Goal: Information Seeking & Learning: Compare options

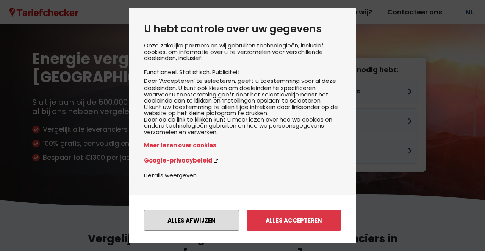
click at [200, 210] on button "Alles afwijzen" at bounding box center [191, 220] width 95 height 21
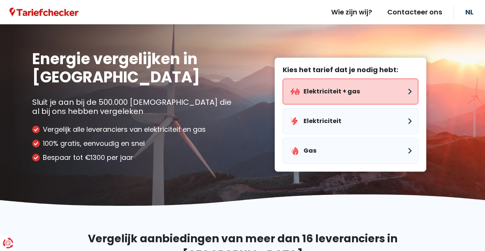
click at [355, 89] on button "Elektriciteit + gas" at bounding box center [351, 92] width 136 height 26
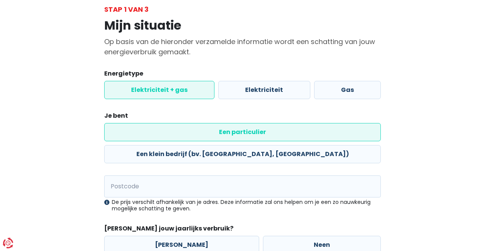
scroll to position [84, 0]
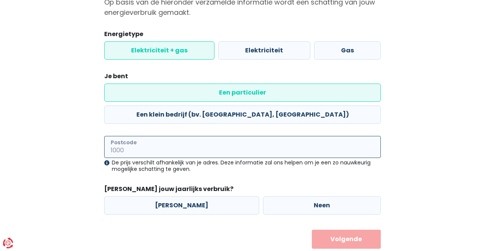
click at [140, 136] on input "Postcode" at bounding box center [242, 147] width 277 height 22
type input "2630"
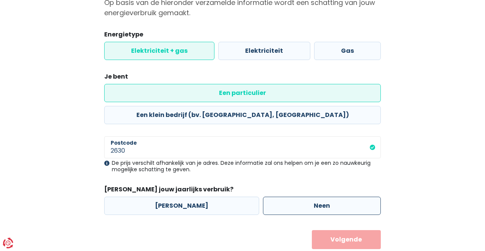
click at [305, 196] on label "Neen" at bounding box center [322, 205] width 118 height 18
click at [305, 196] on input "Neen" at bounding box center [322, 205] width 118 height 18
radio input "true"
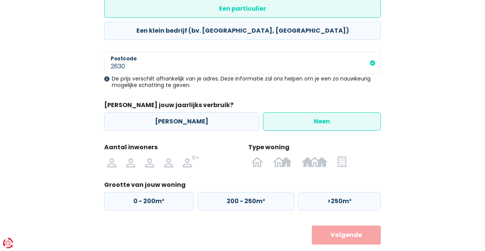
scroll to position [163, 0]
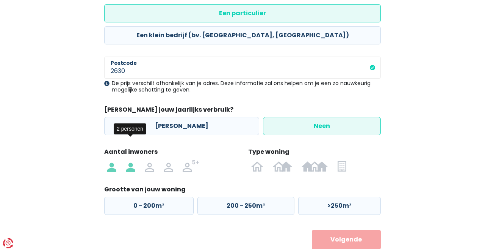
click at [131, 160] on img at bounding box center [130, 166] width 9 height 12
click at [131, 160] on input "radio" at bounding box center [130, 166] width 19 height 12
radio input "true"
click at [258, 160] on img at bounding box center [257, 166] width 12 height 12
click at [258, 160] on input "radio" at bounding box center [258, 166] width 22 height 12
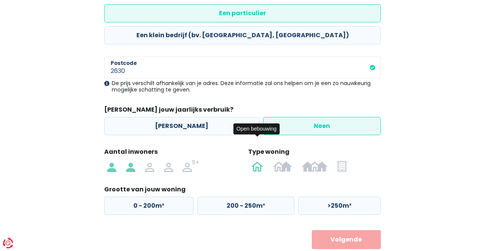
radio input "true"
click at [149, 196] on label "0 - 200m²" at bounding box center [149, 205] width 90 height 18
click at [149, 196] on input "0 - 200m²" at bounding box center [149, 205] width 90 height 18
radio input "true"
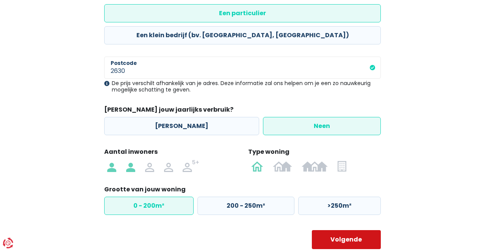
click at [358, 230] on button "Volgende" at bounding box center [346, 239] width 69 height 19
select select
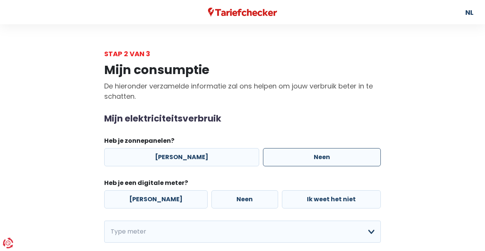
click at [319, 157] on label "Neen" at bounding box center [322, 157] width 118 height 18
click at [319, 157] on input "Neen" at bounding box center [322, 157] width 118 height 18
radio input "true"
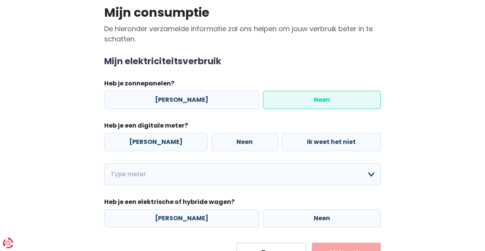
scroll to position [58, 0]
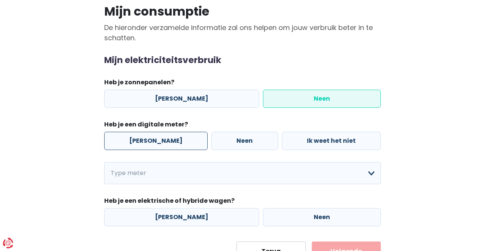
click at [140, 135] on label "[PERSON_NAME]" at bounding box center [156, 141] width 104 height 18
click at [140, 135] on input "[PERSON_NAME]" at bounding box center [156, 141] width 104 height 18
radio input "true"
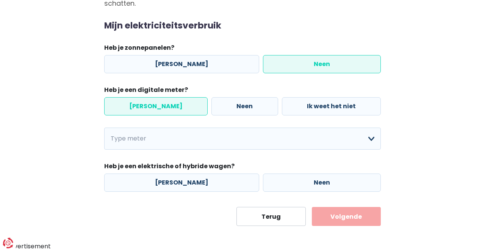
scroll to position [92, 0]
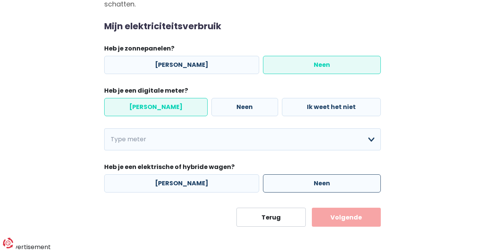
click at [318, 180] on label "Neen" at bounding box center [322, 183] width 118 height 18
click at [318, 180] on input "Neen" at bounding box center [322, 183] width 118 height 18
radio input "true"
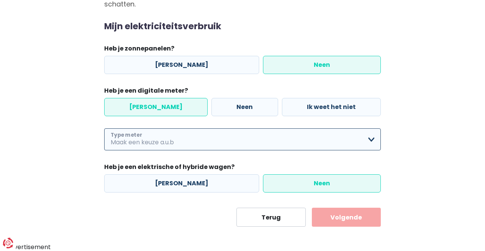
select select "day_single_rate"
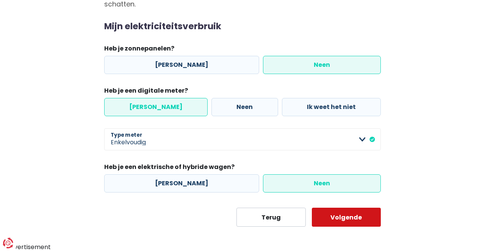
click at [359, 220] on button "Volgende" at bounding box center [346, 216] width 69 height 19
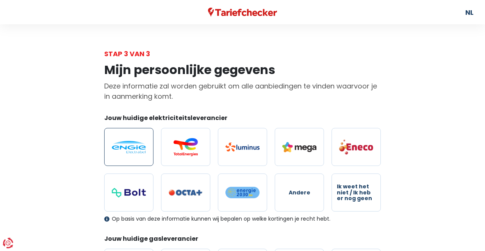
click at [121, 138] on label at bounding box center [128, 147] width 49 height 38
click at [121, 138] on input "radio" at bounding box center [128, 147] width 49 height 38
radio input "true"
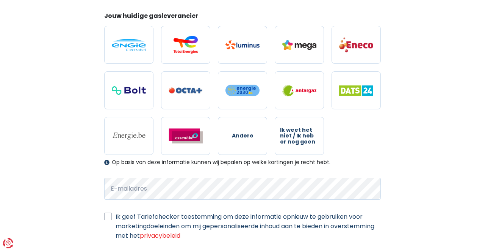
scroll to position [203, 0]
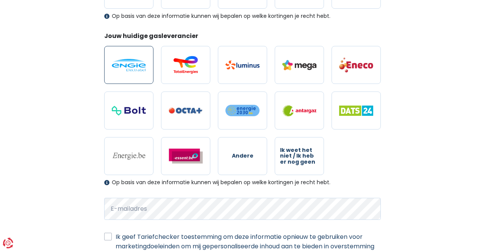
click at [127, 63] on img at bounding box center [129, 65] width 34 height 13
click at [127, 63] on input "radio" at bounding box center [128, 65] width 49 height 38
radio input "true"
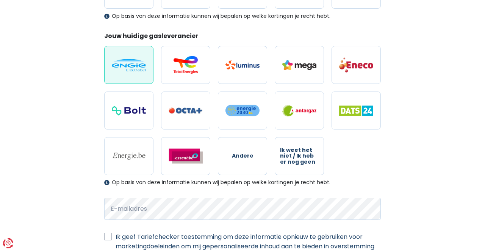
click at [425, 101] on div "Mijn persoonlijke gegevens Deze informatie zal worden gebruikt om alle aanbiedi…" at bounding box center [243, 75] width 432 height 438
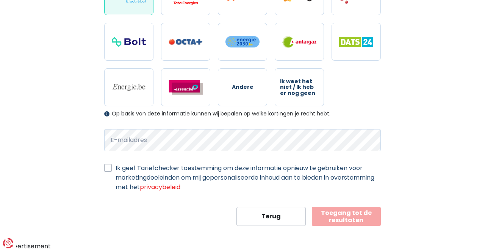
scroll to position [270, 0]
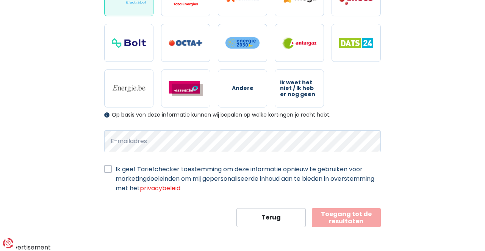
click at [346, 216] on button "Toegang tot de resultaten" at bounding box center [346, 217] width 69 height 19
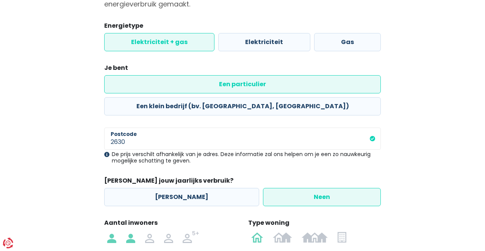
scroll to position [163, 0]
